Goal: Find specific page/section: Find specific page/section

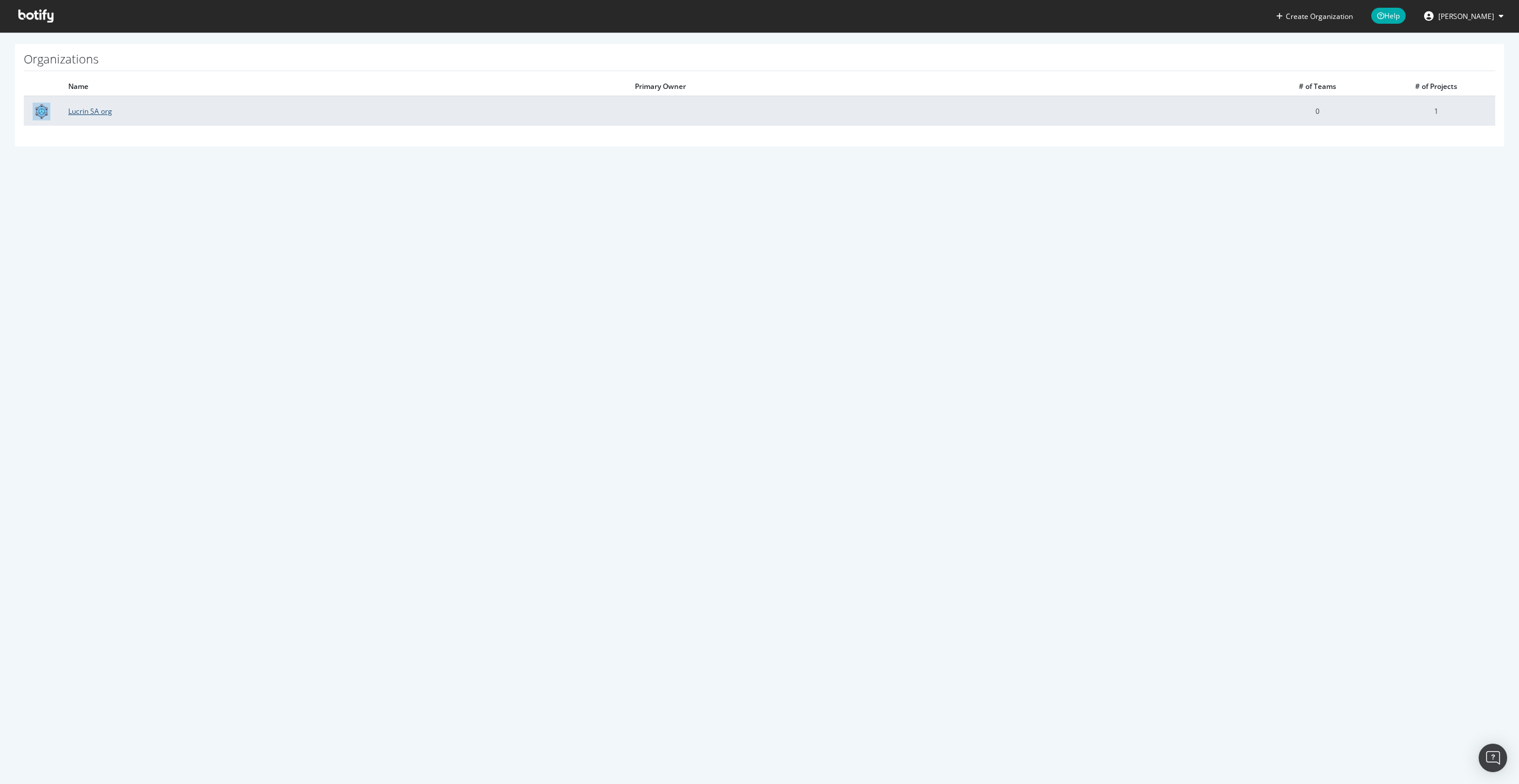
click at [104, 111] on link "Lucrin SA org" at bounding box center [90, 111] width 44 height 10
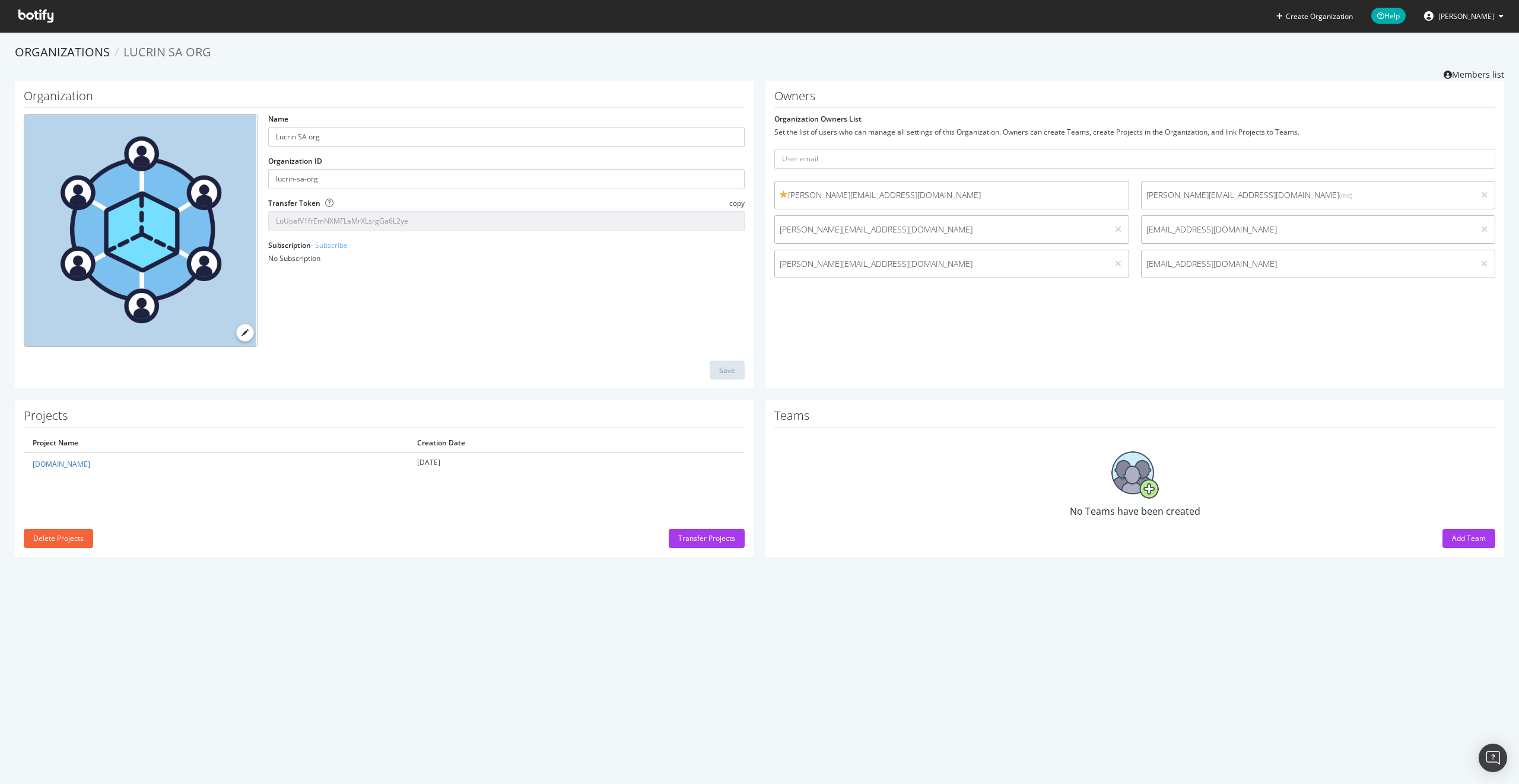
click at [982, 188] on div "[PERSON_NAME][EMAIL_ADDRESS][DOMAIN_NAME]" at bounding box center [952, 195] width 355 height 29
click at [876, 219] on div "[PERSON_NAME][EMAIL_ADDRESS][DOMAIN_NAME]" at bounding box center [952, 229] width 355 height 29
click at [876, 230] on span "[PERSON_NAME][EMAIL_ADDRESS][DOMAIN_NAME]" at bounding box center [941, 229] width 323 height 12
